Goal: Task Accomplishment & Management: Complete application form

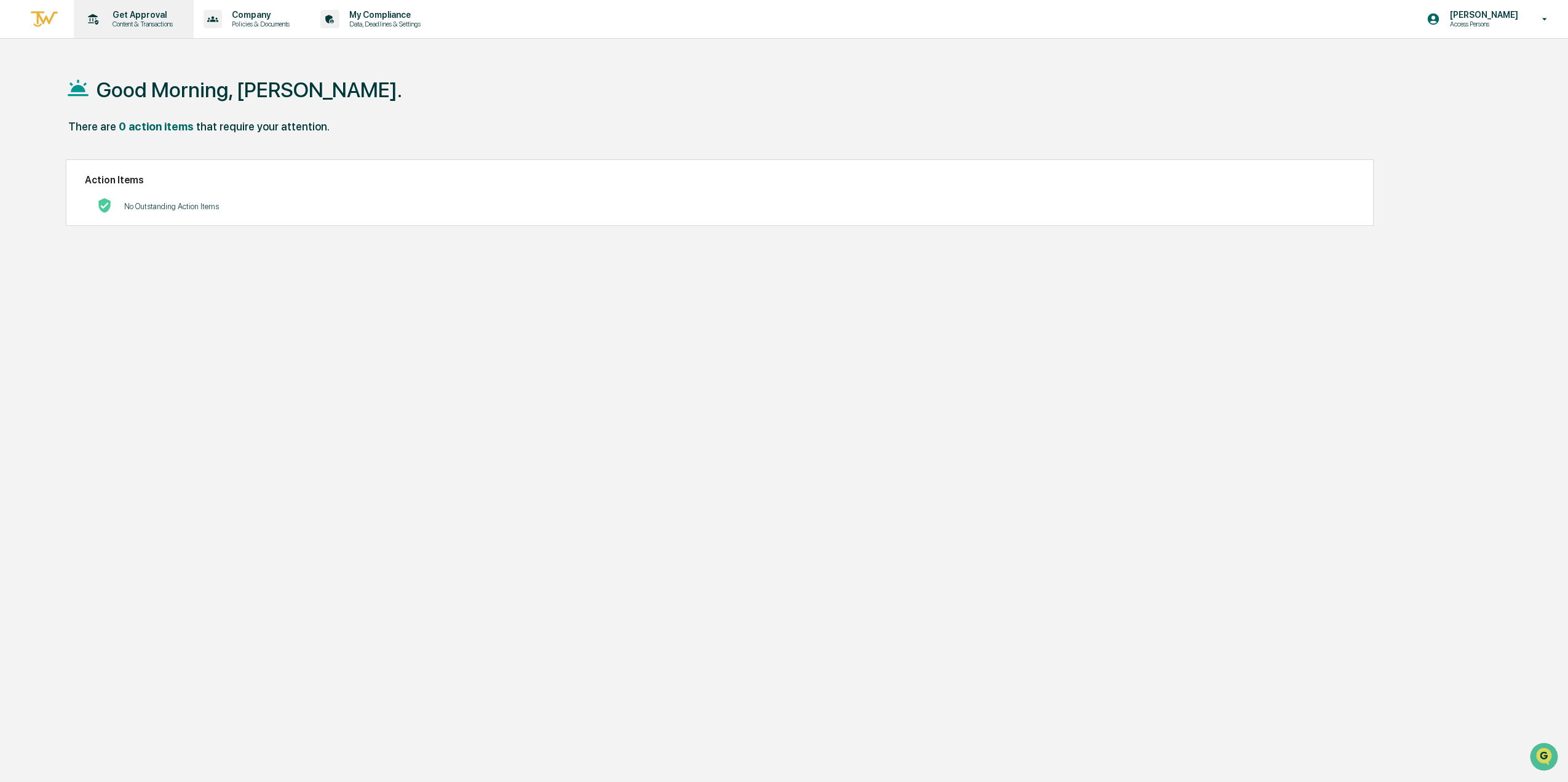
click at [159, 20] on p "Content & Transactions" at bounding box center [140, 24] width 76 height 9
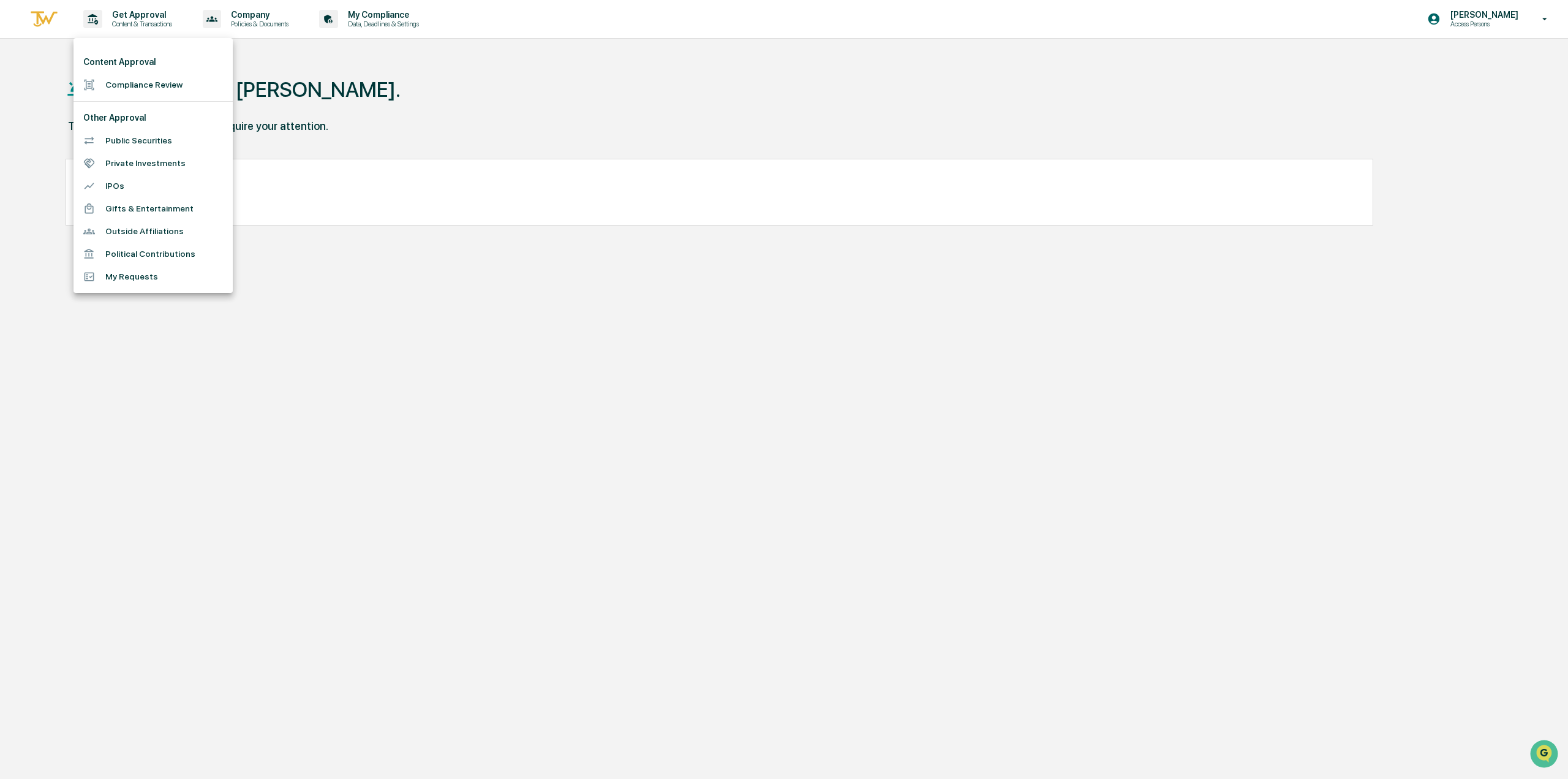
click at [150, 79] on li "Compliance Review" at bounding box center [153, 85] width 160 height 23
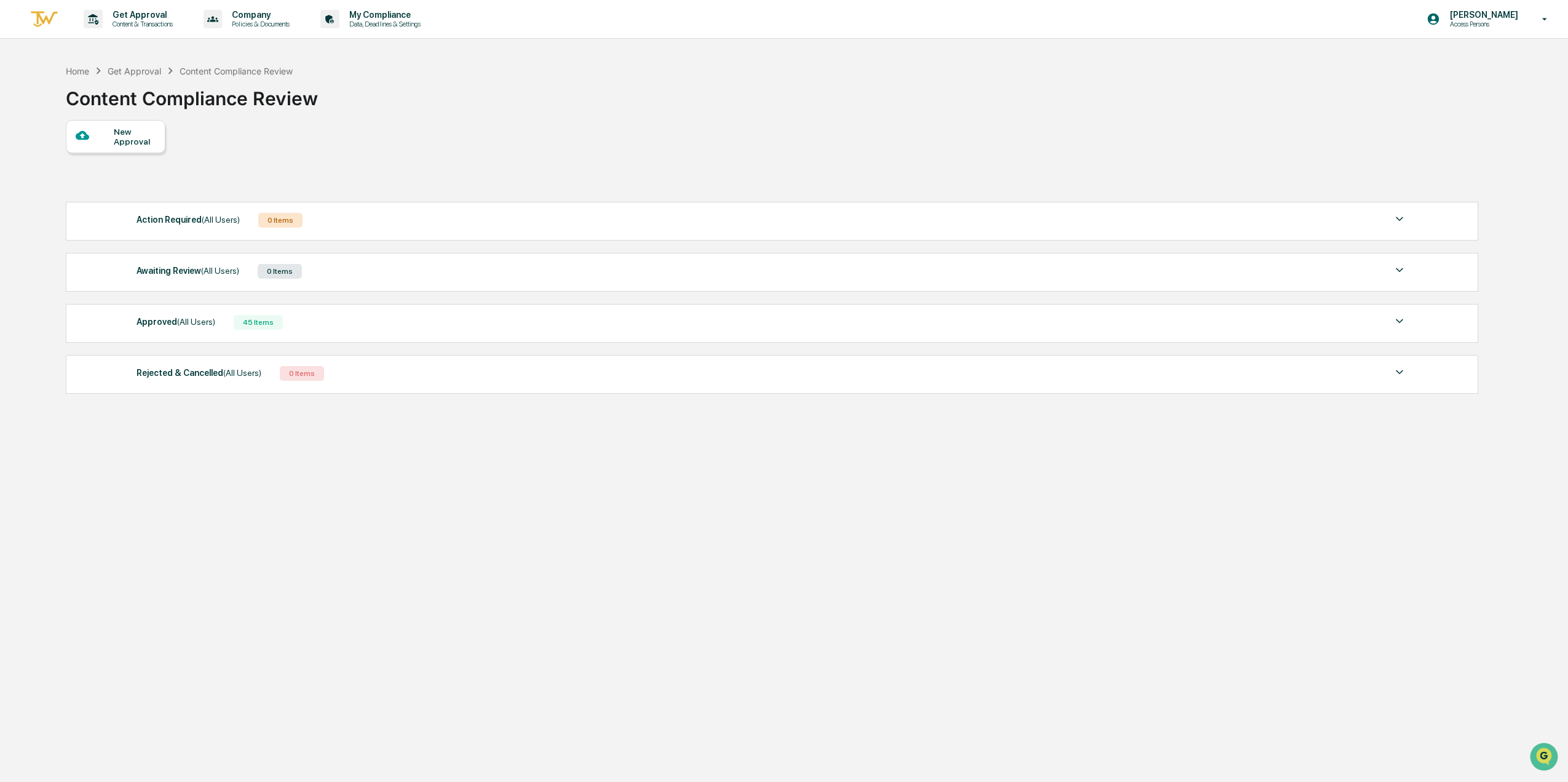
click at [115, 127] on div "New Approval" at bounding box center [134, 137] width 41 height 20
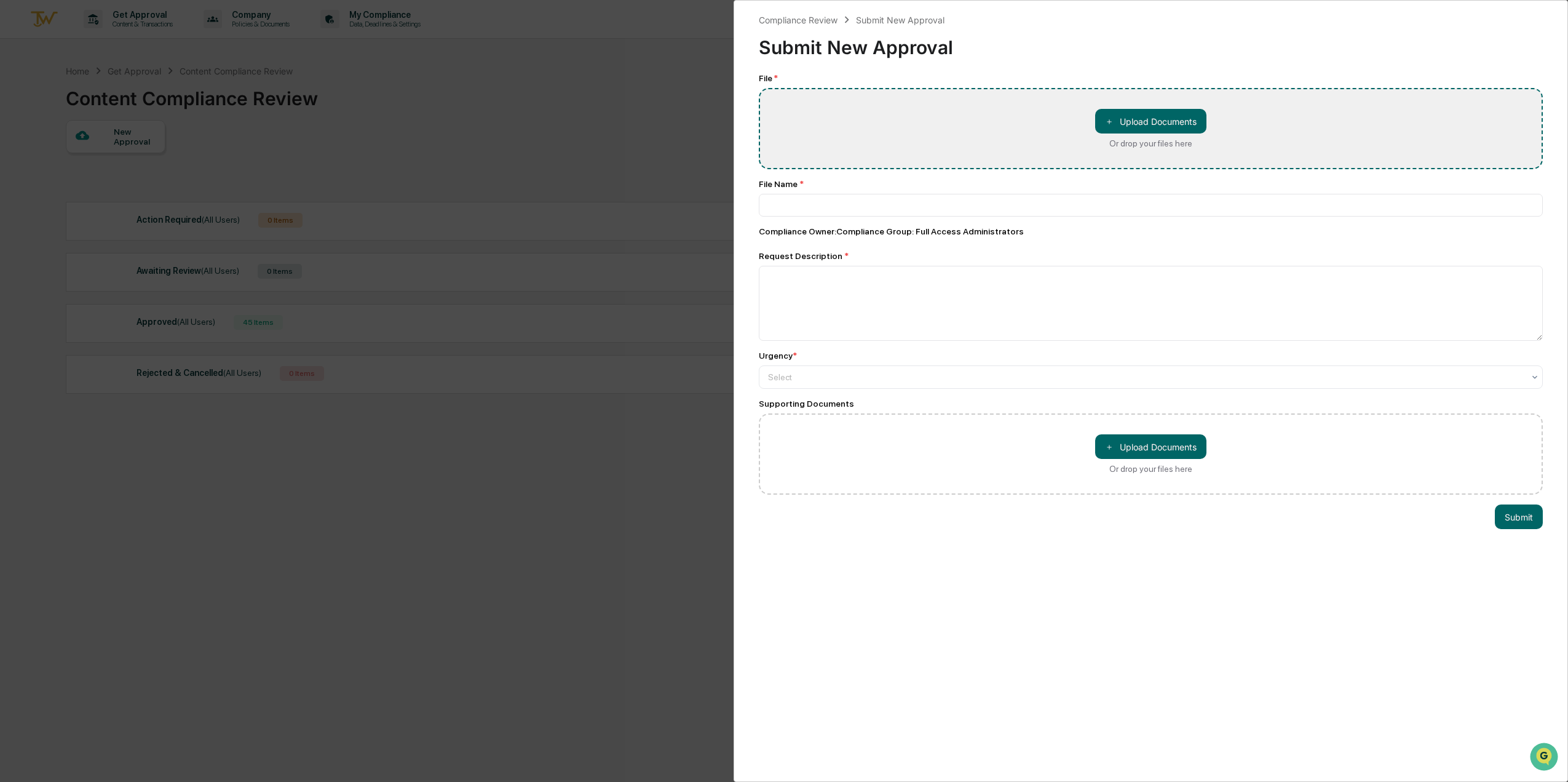
type input "**********"
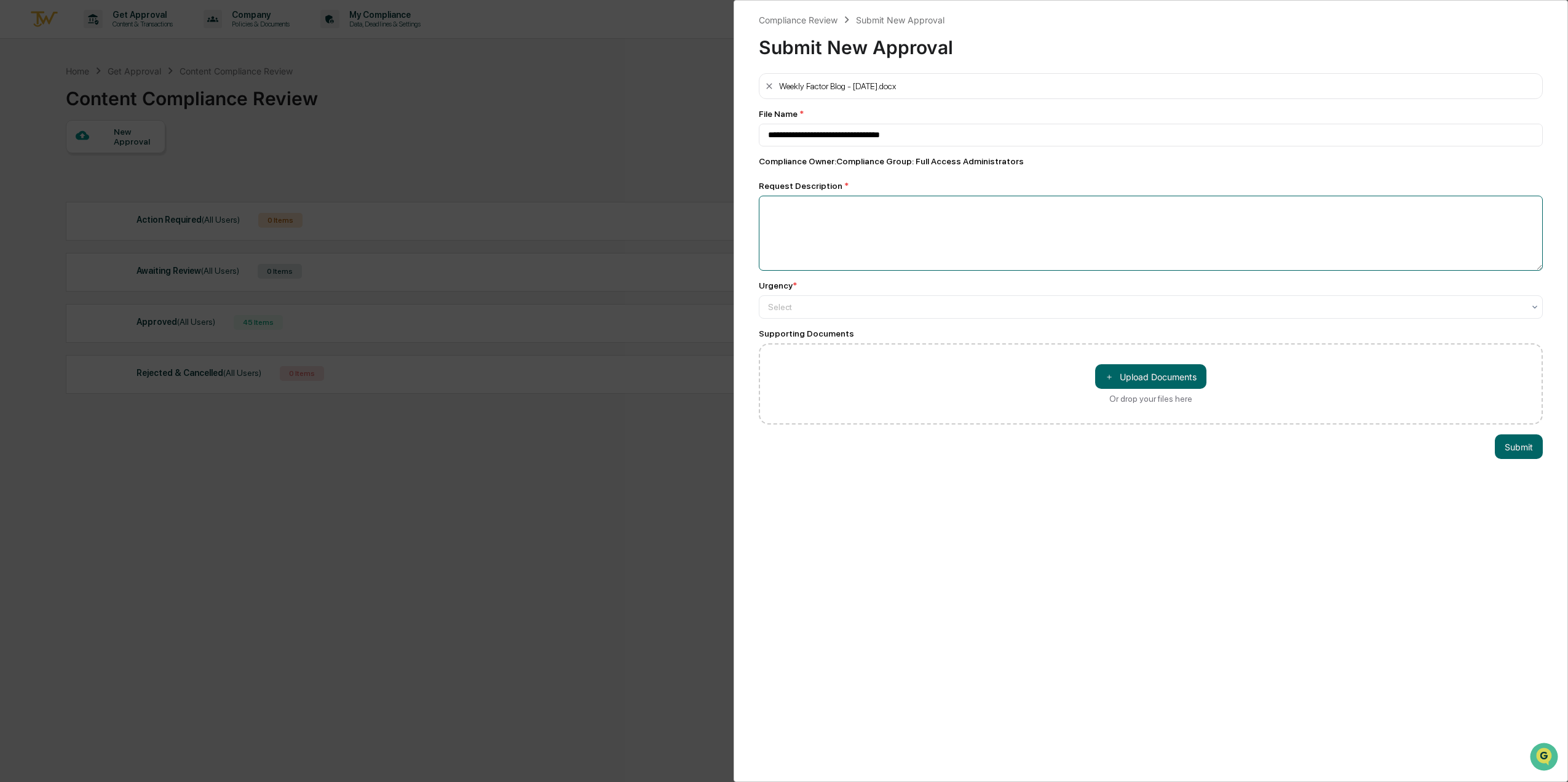
click at [839, 207] on textarea at bounding box center [1151, 233] width 784 height 75
type textarea "**********"
click at [805, 304] on div at bounding box center [1146, 306] width 756 height 13
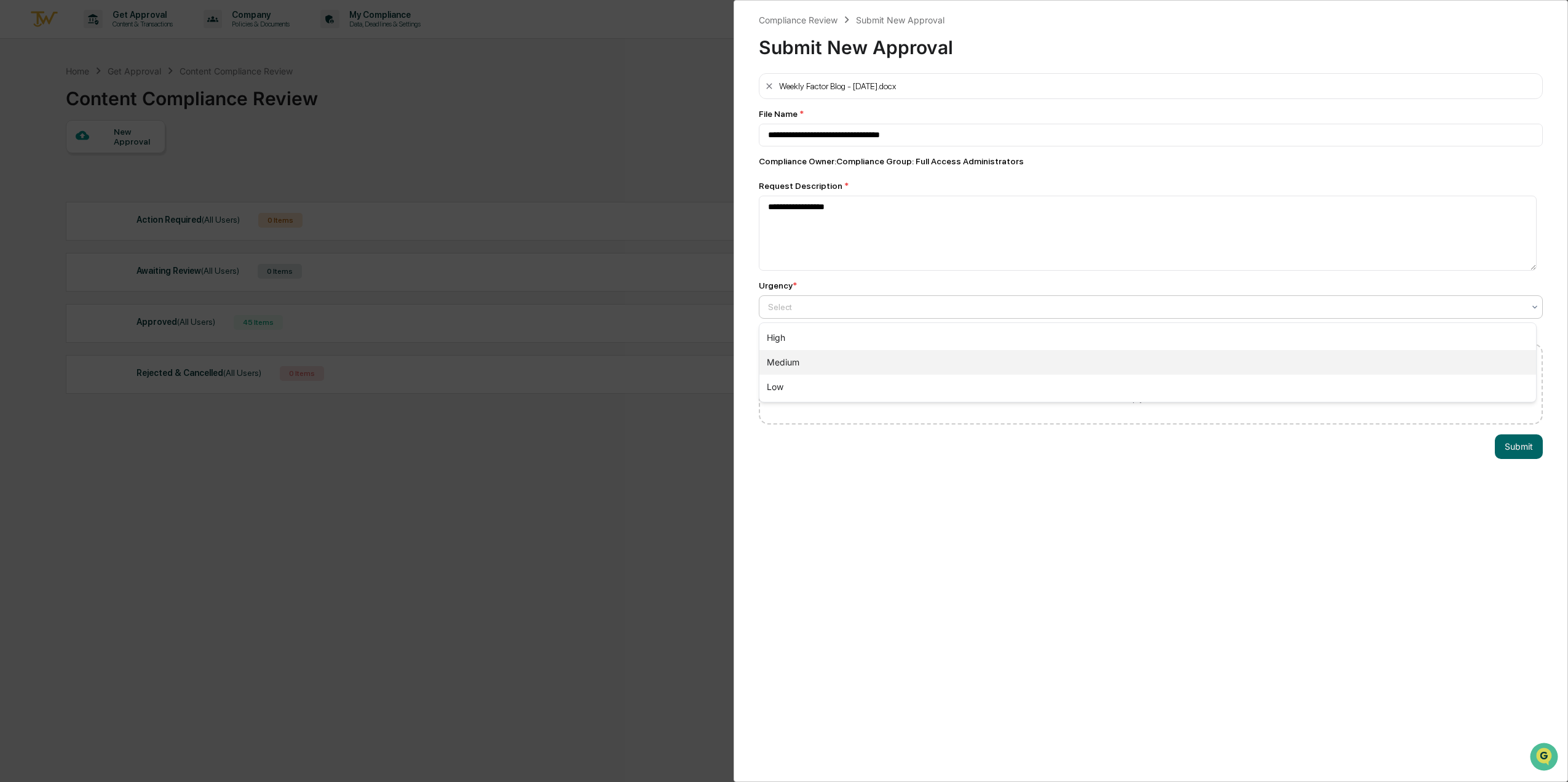
click at [811, 357] on div "Medium" at bounding box center [1148, 362] width 777 height 24
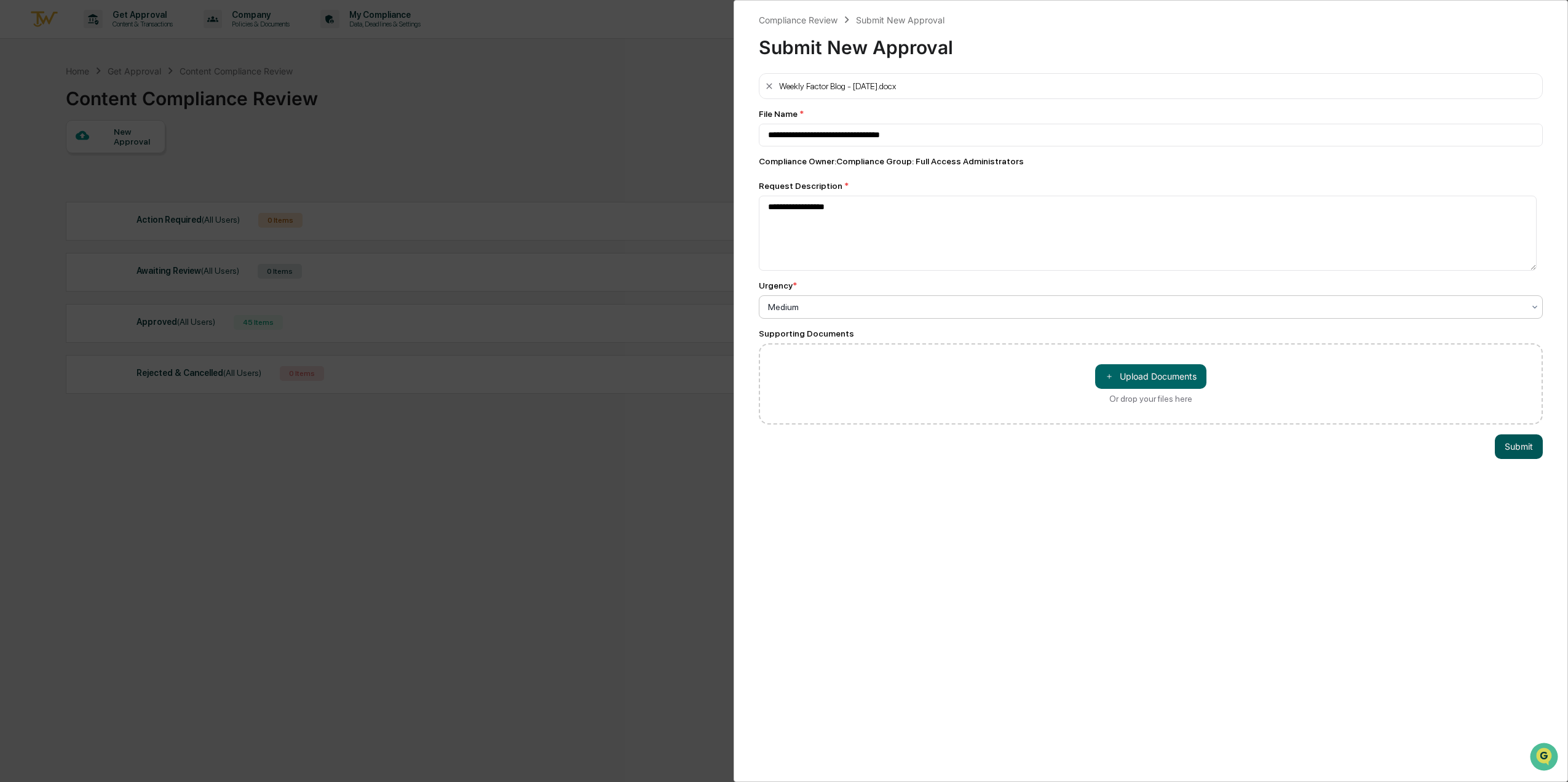
click at [1519, 444] on button "Submit" at bounding box center [1519, 446] width 48 height 24
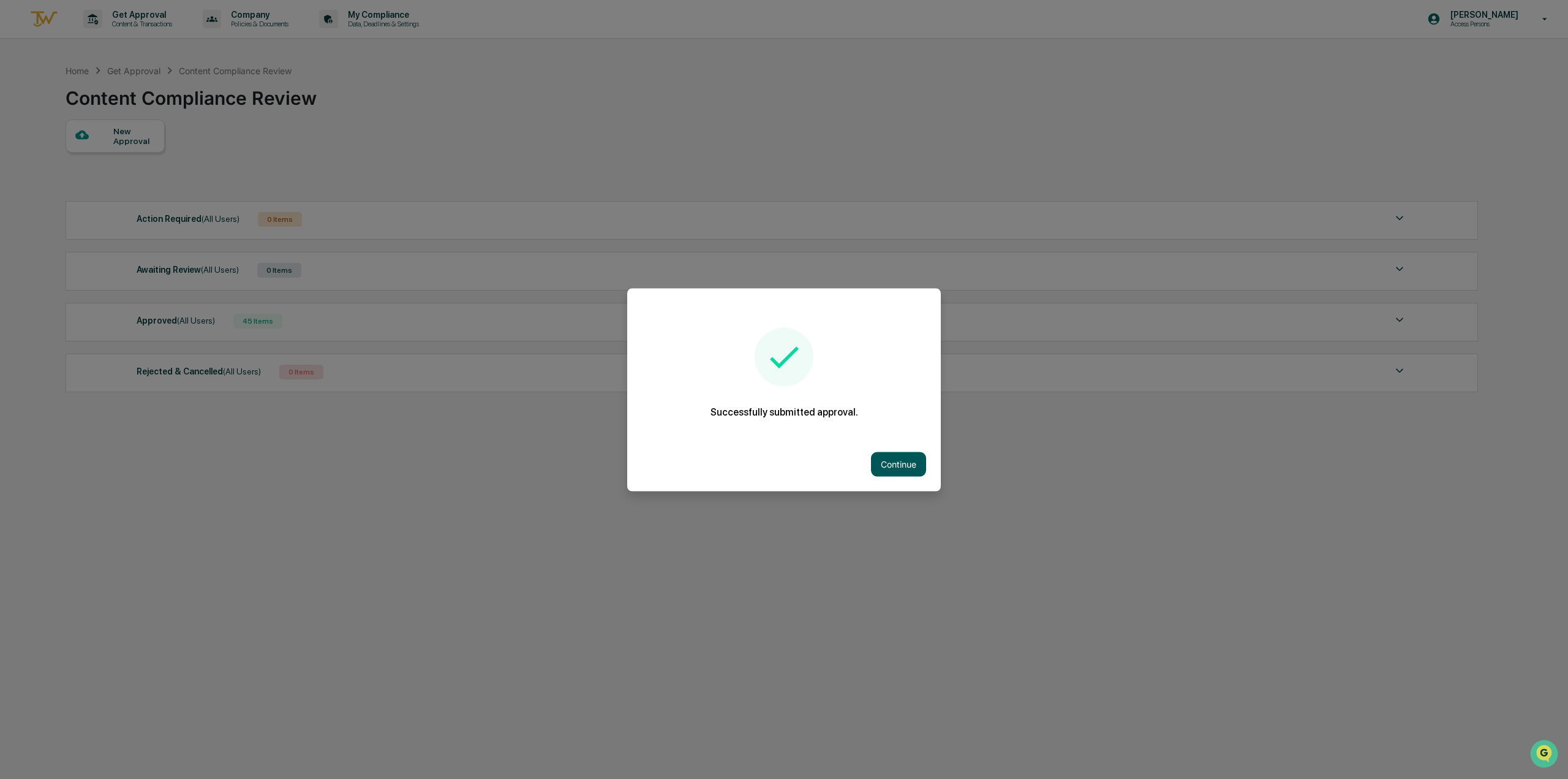
click at [898, 455] on button "Continue" at bounding box center [898, 463] width 55 height 24
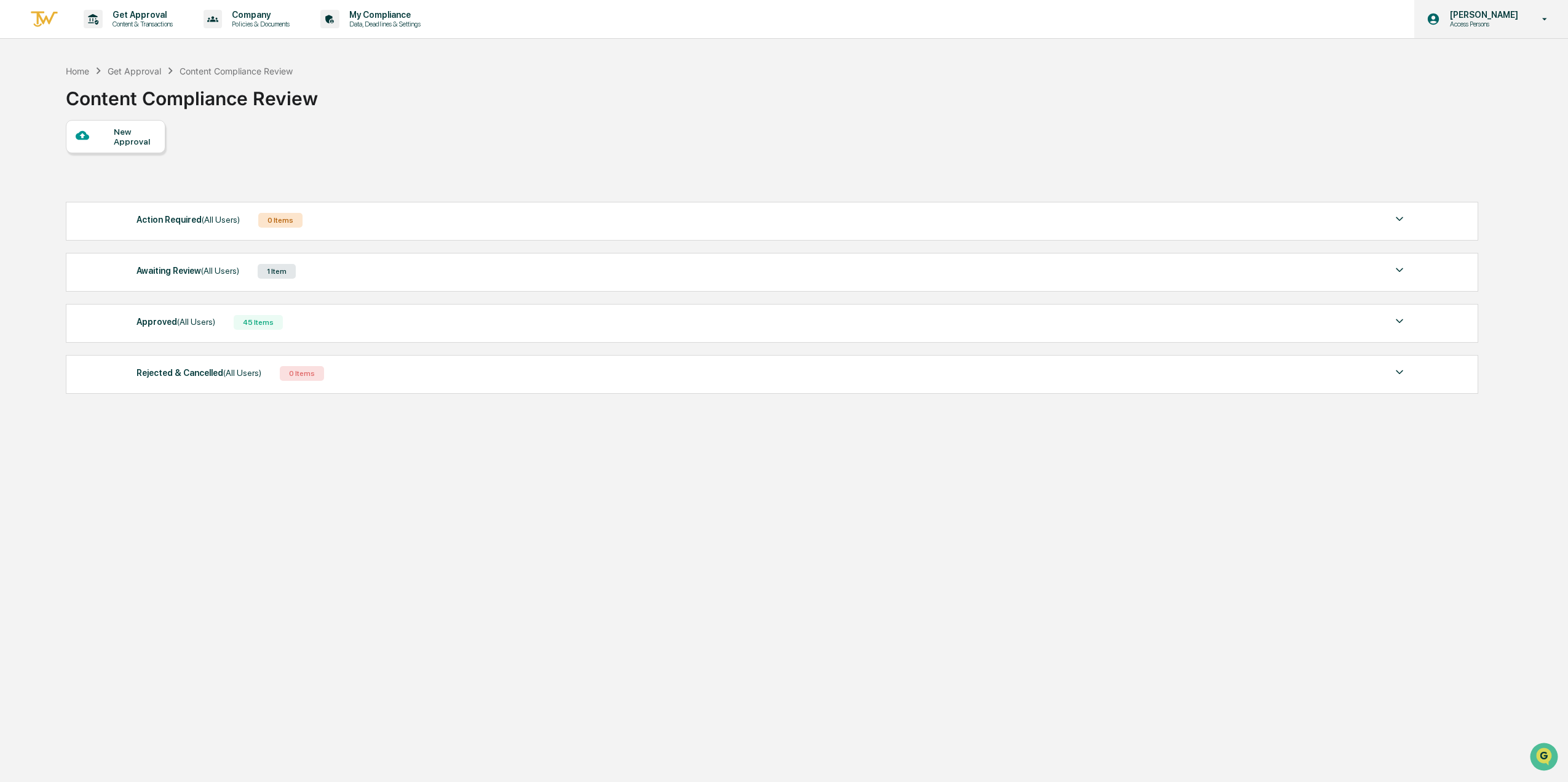
click at [1482, 16] on p "[PERSON_NAME]" at bounding box center [1482, 14] width 84 height 10
click at [1443, 64] on li "Logout" at bounding box center [1478, 62] width 172 height 23
